Goal: Navigation & Orientation: Find specific page/section

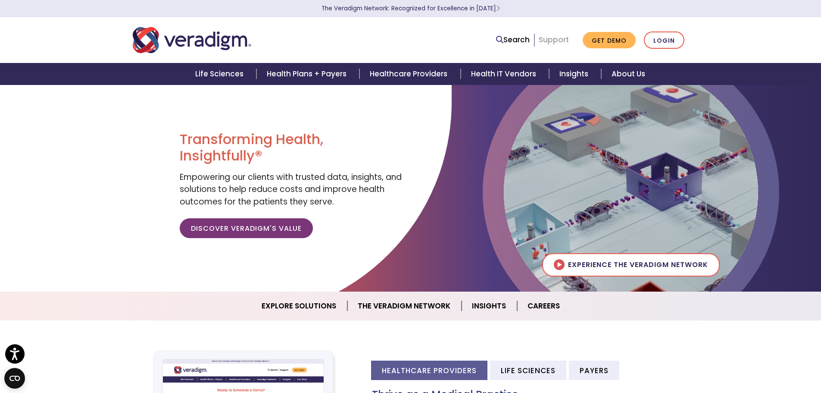
click at [558, 37] on link "Support" at bounding box center [554, 39] width 30 height 10
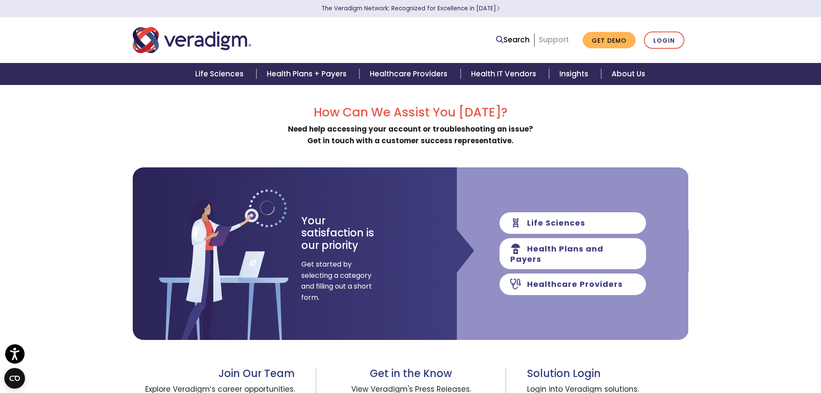
click at [548, 41] on link "Support" at bounding box center [554, 39] width 30 height 10
click at [667, 40] on link "Login" at bounding box center [664, 40] width 41 height 18
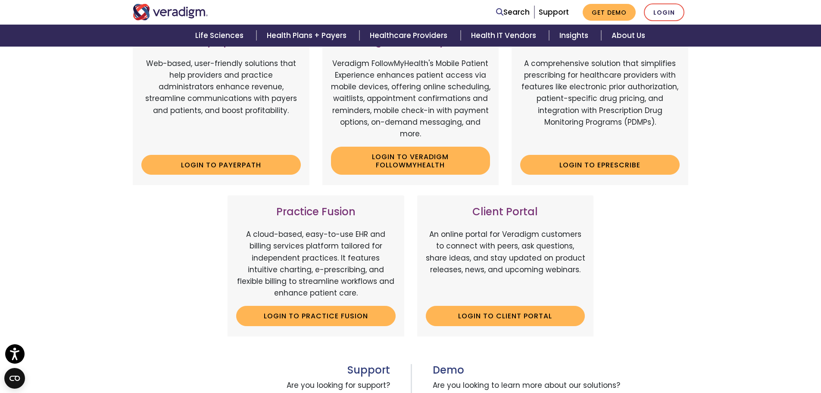
scroll to position [172, 0]
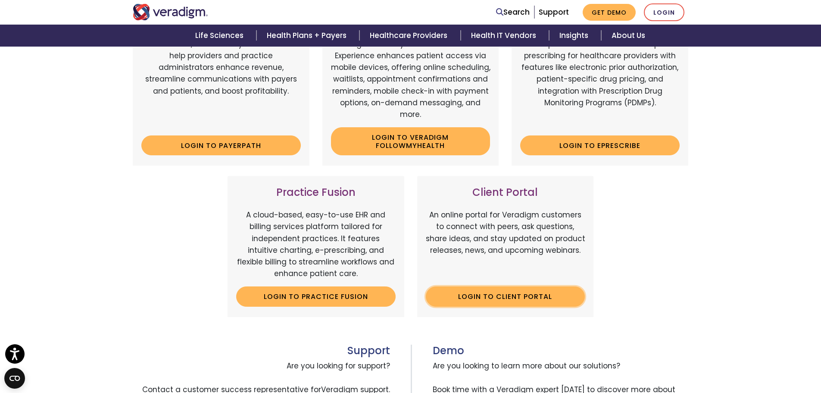
click at [516, 296] on link "Login to Client Portal" at bounding box center [506, 296] width 160 height 20
drag, startPoint x: 16, startPoint y: 181, endPoint x: 21, endPoint y: 178, distance: 5.3
click at [16, 181] on div "Veradigm Solutions Payerpath Web-based, user-friendly solutions that help provi…" at bounding box center [410, 221] width 821 height 517
click at [58, 113] on div "Veradigm Solutions Payerpath Web-based, user-friendly solutions that help provi…" at bounding box center [410, 221] width 821 height 517
click at [492, 193] on h3 "Client Portal" at bounding box center [506, 192] width 160 height 13
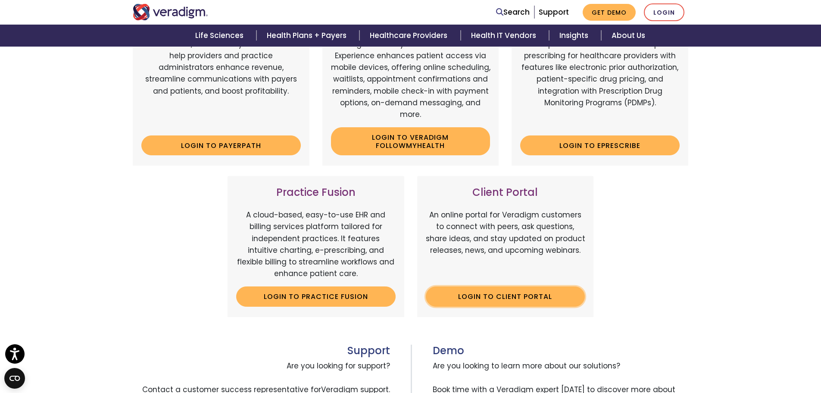
click at [510, 297] on link "Login to Client Portal" at bounding box center [506, 296] width 160 height 20
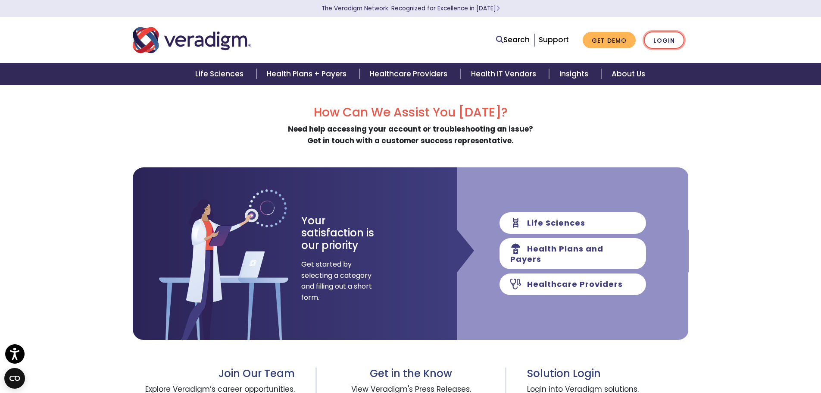
click at [661, 42] on link "Login" at bounding box center [664, 40] width 41 height 18
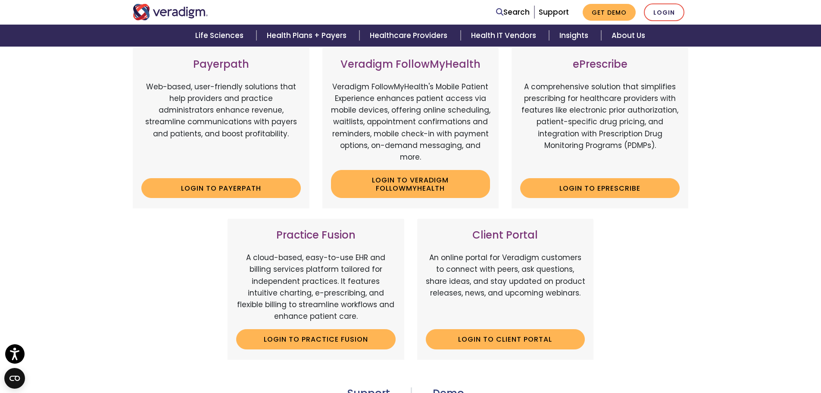
scroll to position [129, 0]
